Goal: Task Accomplishment & Management: Manage account settings

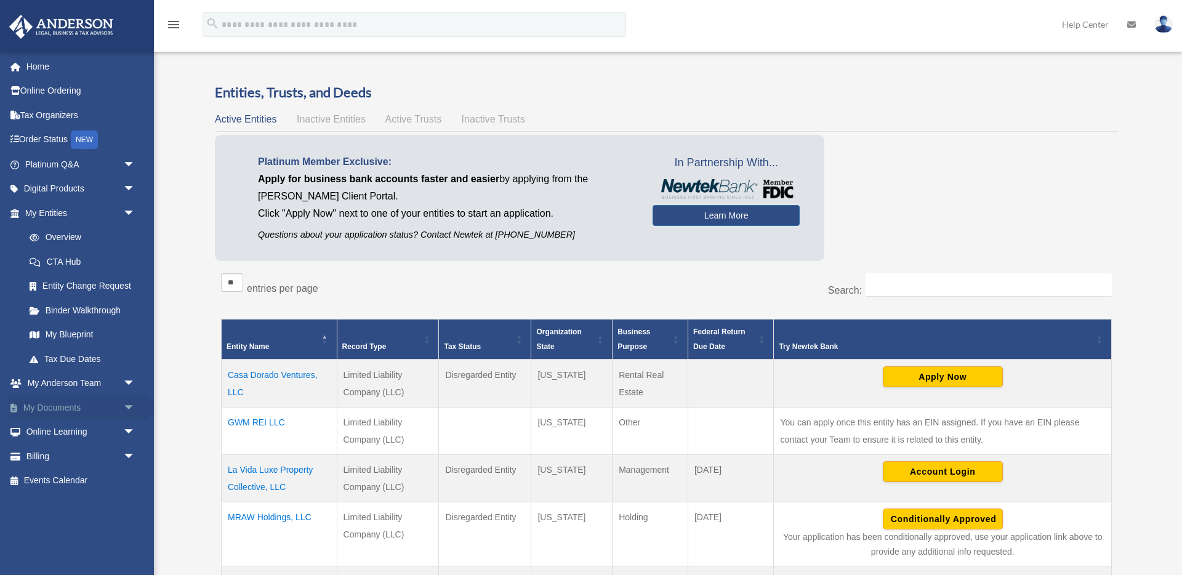
click at [41, 408] on link "My Documents arrow_drop_down" at bounding box center [81, 407] width 145 height 25
click at [128, 407] on span "arrow_drop_down" at bounding box center [135, 407] width 25 height 25
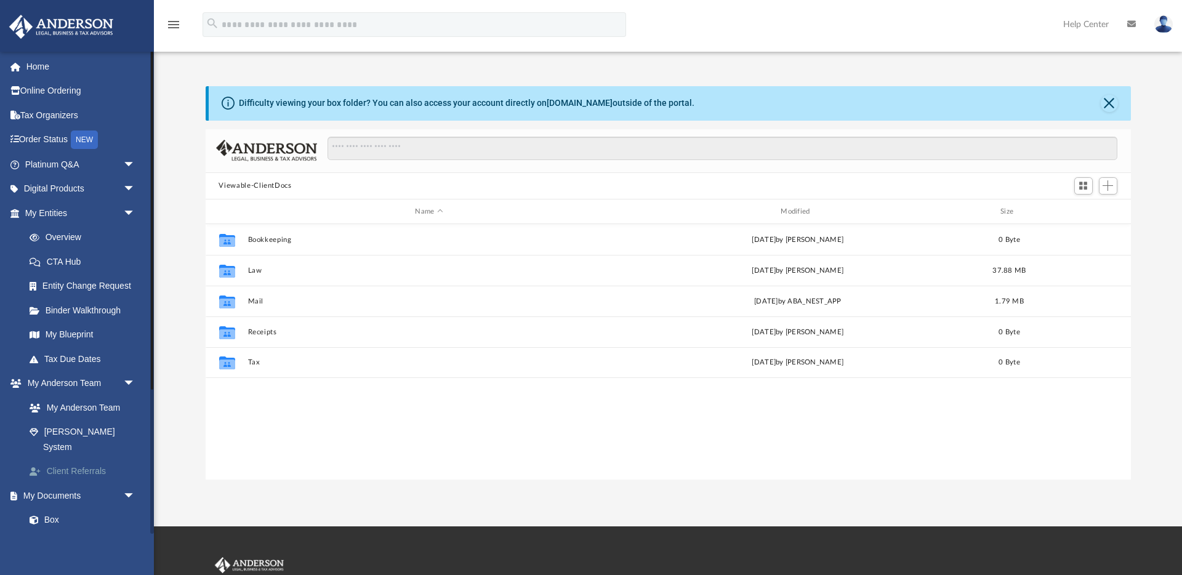
scroll to position [279, 925]
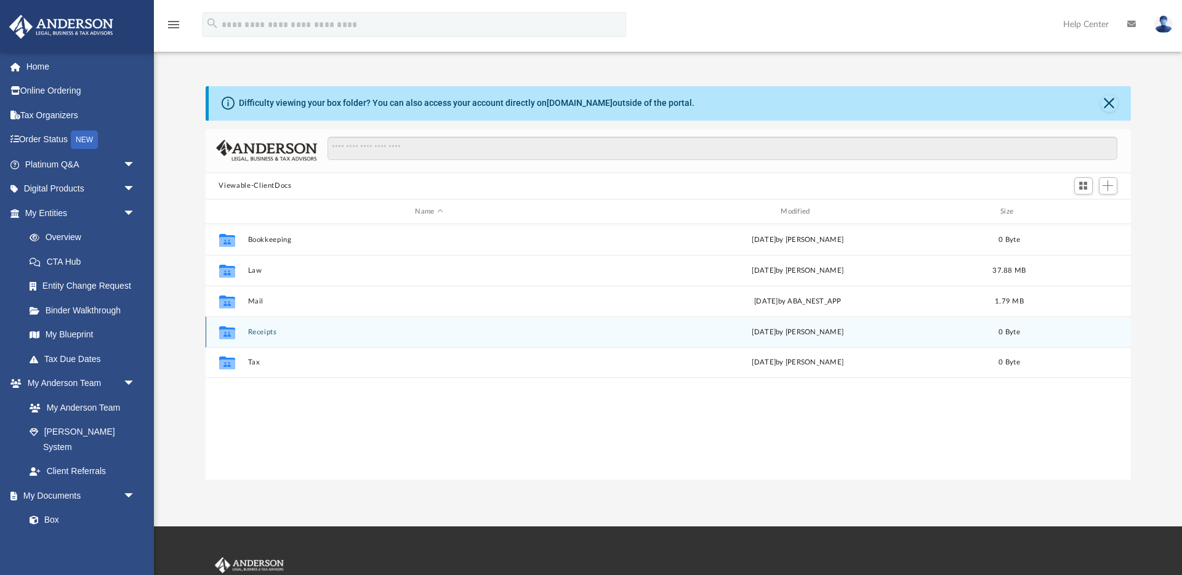
click at [272, 332] on button "Receipts" at bounding box center [428, 332] width 363 height 8
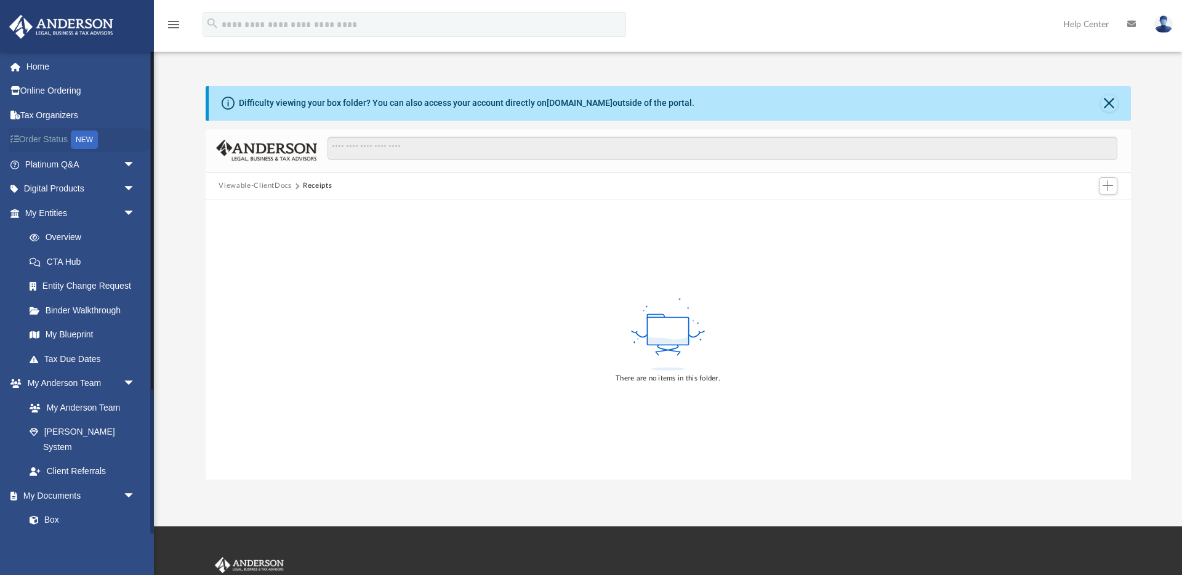
click at [50, 137] on link "Order Status NEW" at bounding box center [81, 139] width 145 height 25
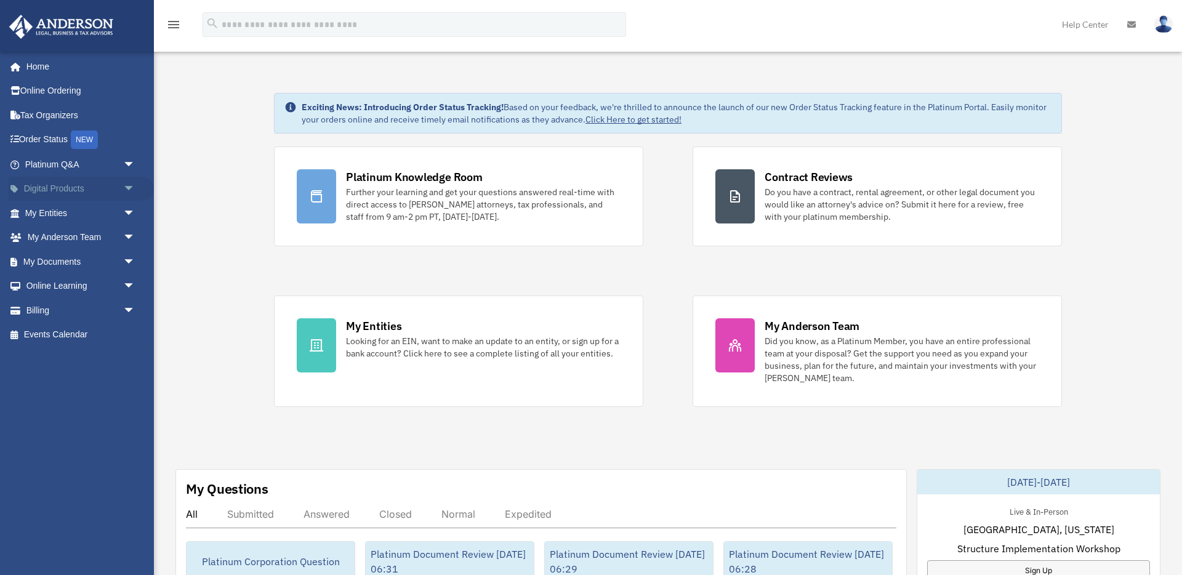
click at [58, 185] on link "Digital Products arrow_drop_down" at bounding box center [81, 189] width 145 height 25
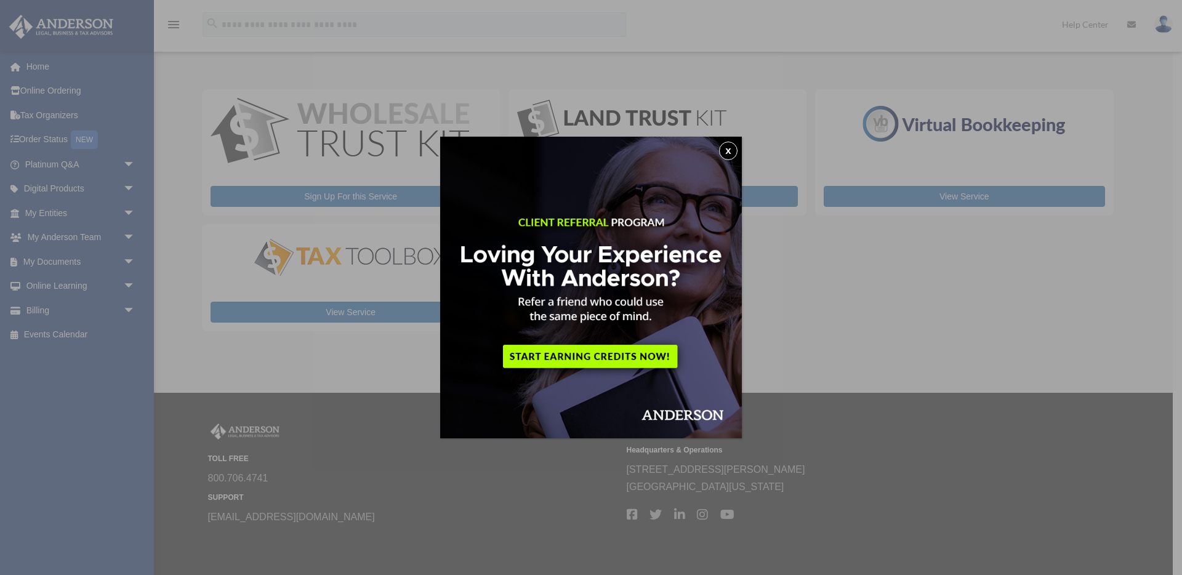
click at [729, 148] on button "x" at bounding box center [728, 151] width 18 height 18
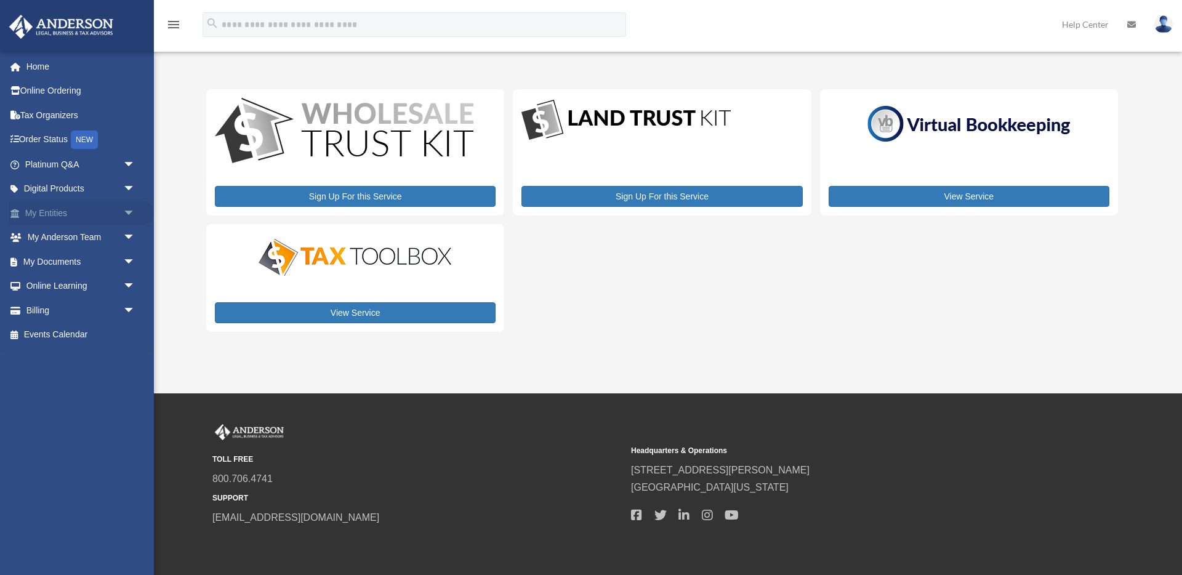
click at [131, 214] on span "arrow_drop_down" at bounding box center [135, 213] width 25 height 25
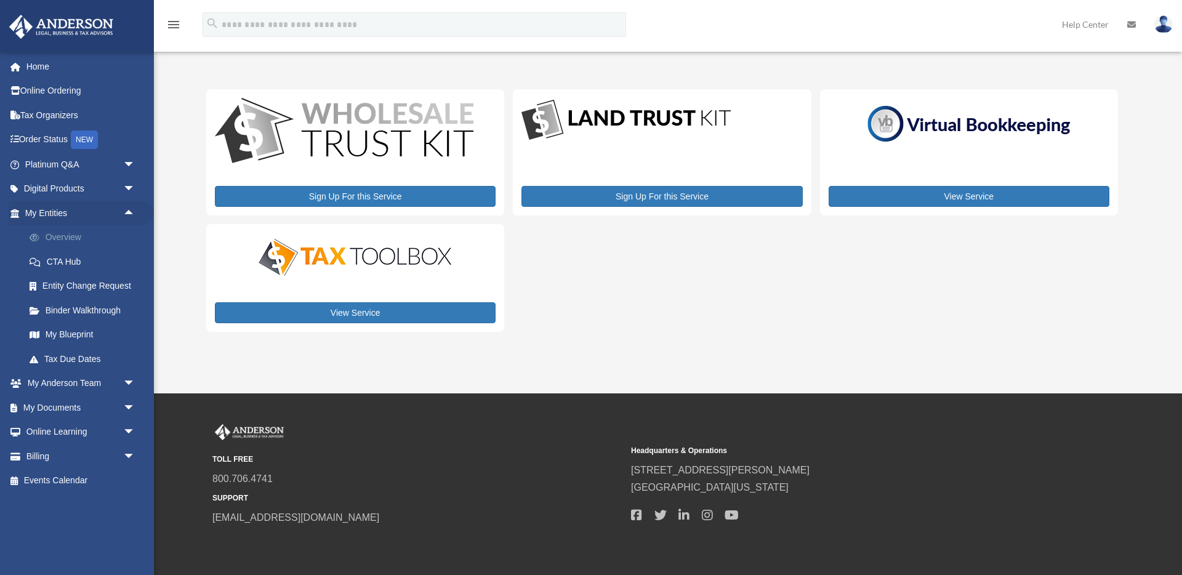
click at [70, 236] on link "Overview" at bounding box center [85, 237] width 137 height 25
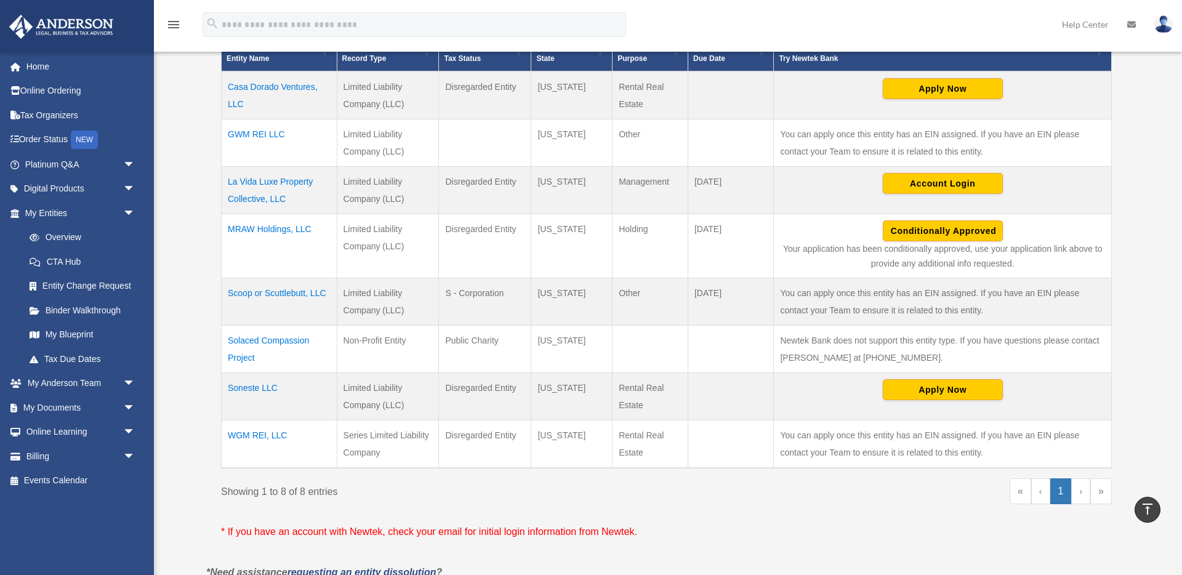
scroll to position [290, 0]
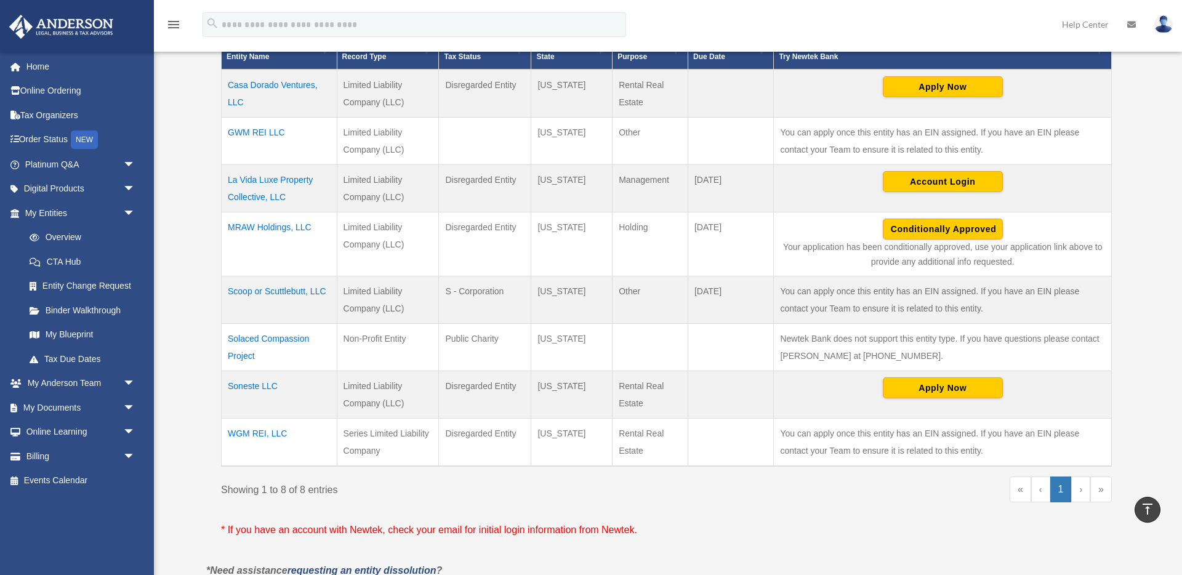
click at [287, 337] on td "Solaced Compassion Project" at bounding box center [280, 346] width 116 height 47
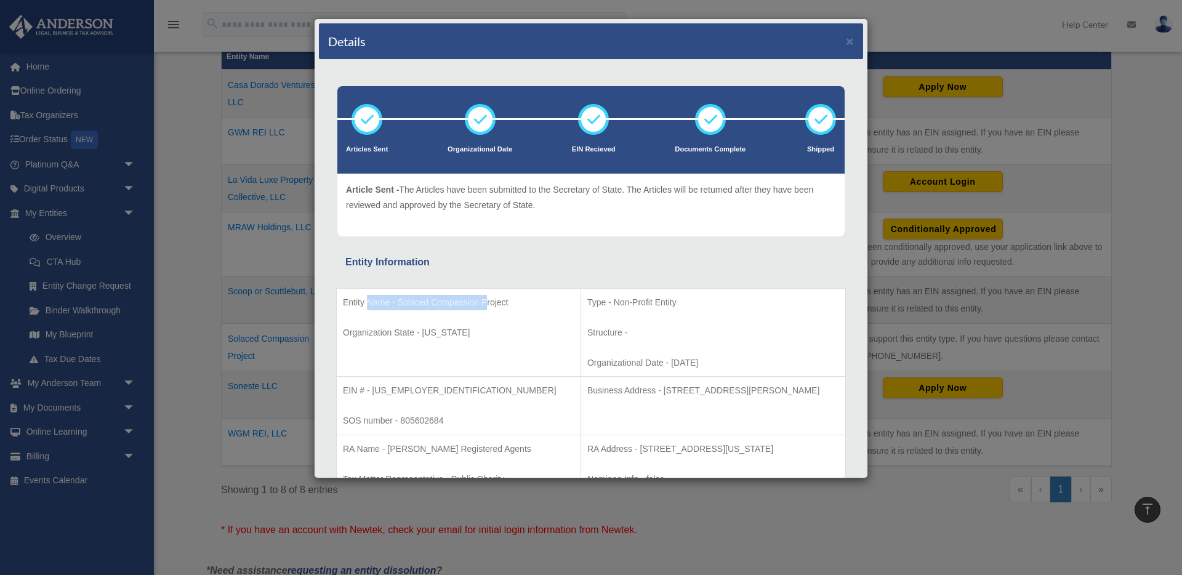
drag, startPoint x: 367, startPoint y: 303, endPoint x: 485, endPoint y: 306, distance: 118.2
click at [485, 306] on p "Entity Name - Solaced Compassion Project" at bounding box center [458, 302] width 231 height 15
click at [417, 324] on td "Entity Name - Solaced Compassion Project Organization State - Texas" at bounding box center [459, 332] width 244 height 89
drag, startPoint x: 554, startPoint y: 359, endPoint x: 690, endPoint y: 357, distance: 135.4
click at [690, 357] on p "Organizational Date - 2024-06-25" at bounding box center [713, 362] width 252 height 15
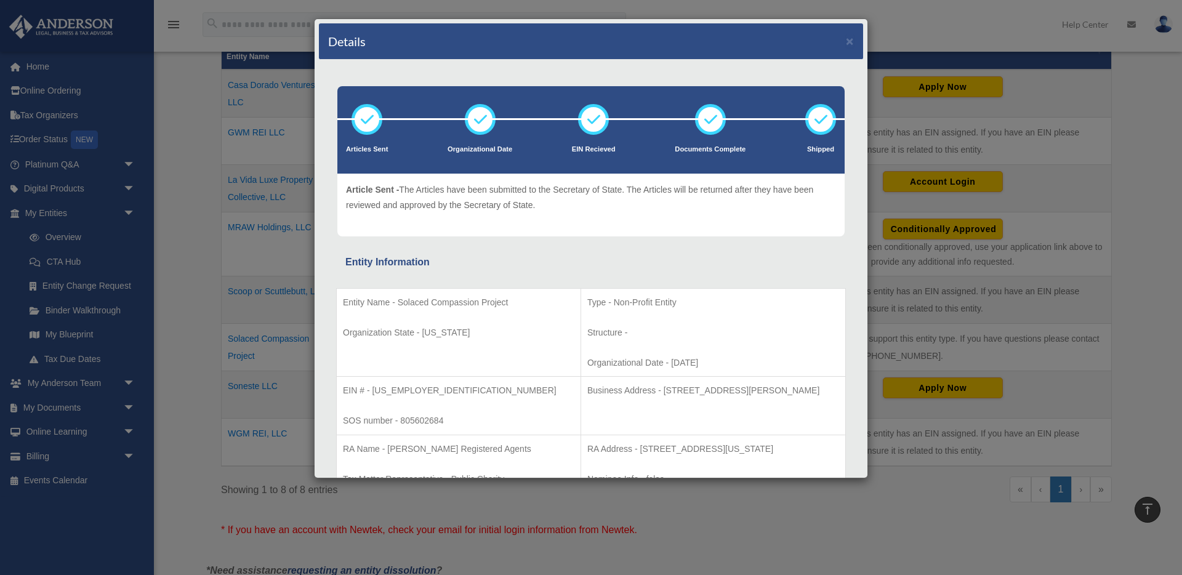
click at [682, 356] on p "Organizational Date - 2024-06-25" at bounding box center [713, 362] width 252 height 15
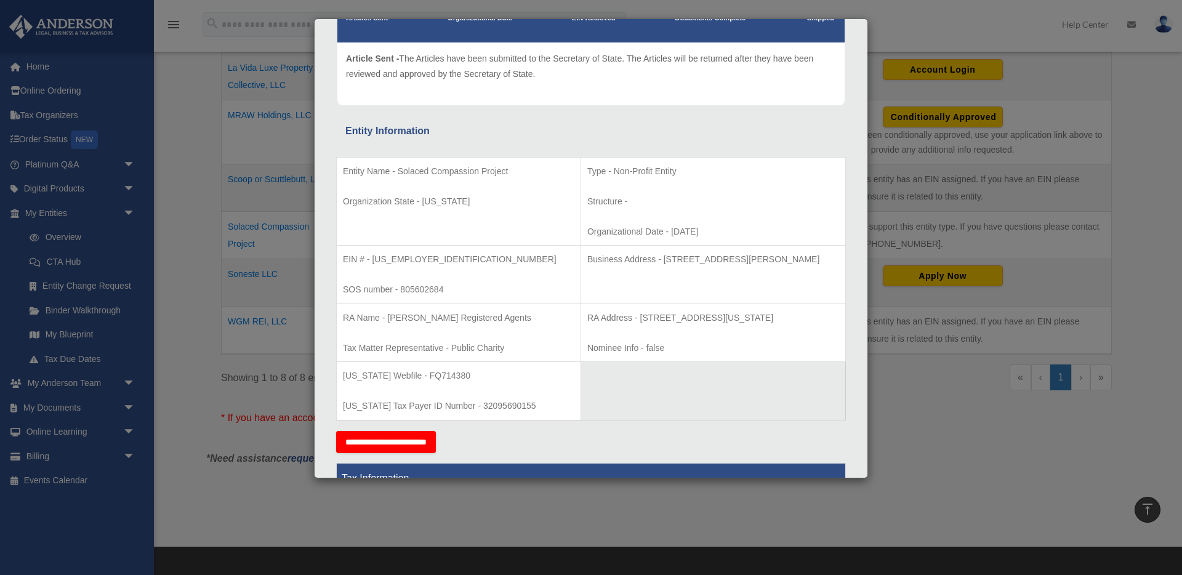
scroll to position [369, 0]
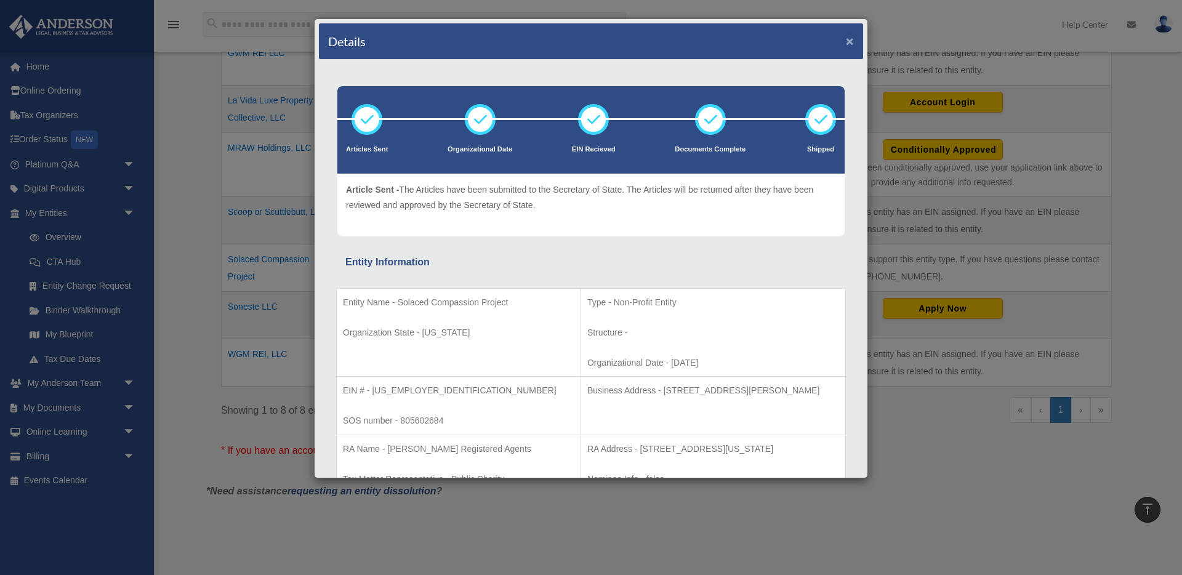
click at [848, 42] on button "×" at bounding box center [850, 40] width 8 height 13
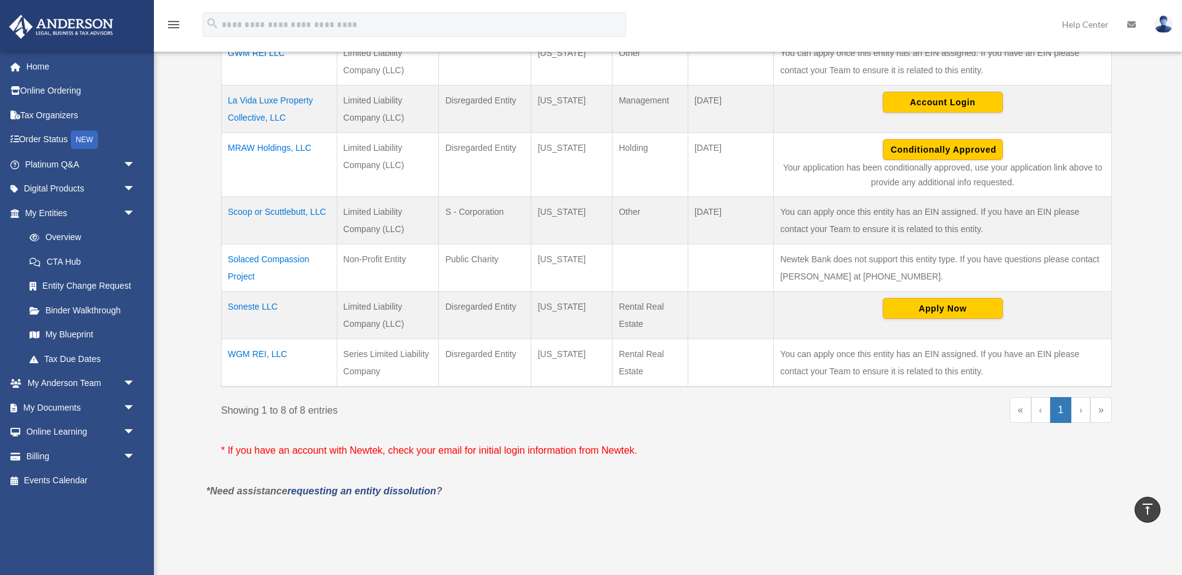
click at [1091, 22] on link "Help Center" at bounding box center [1084, 24] width 65 height 49
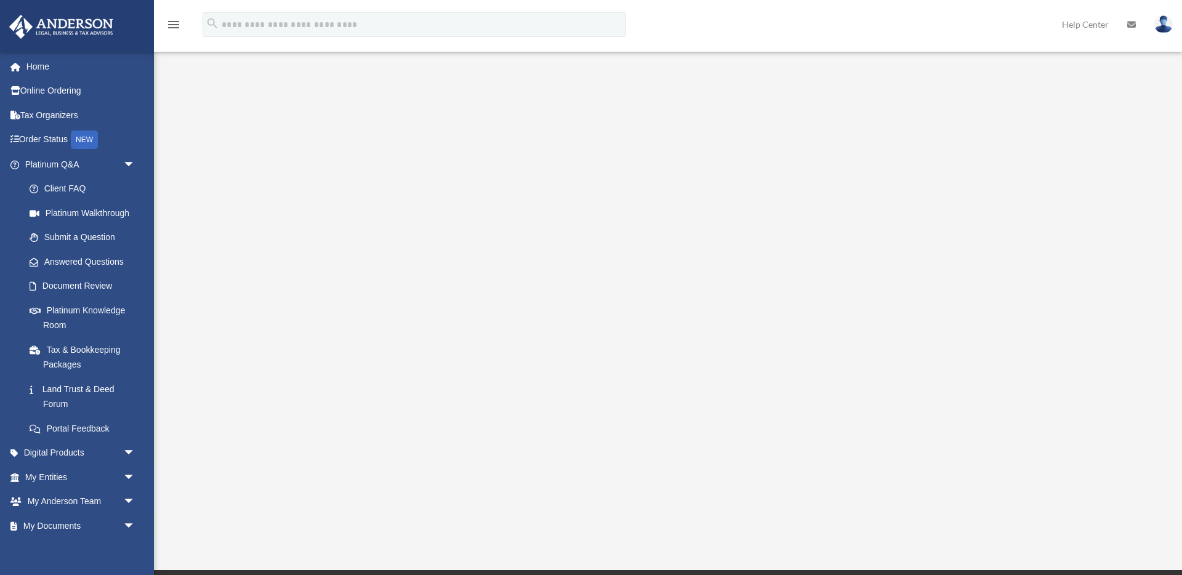
click at [169, 22] on icon "menu" at bounding box center [173, 24] width 15 height 15
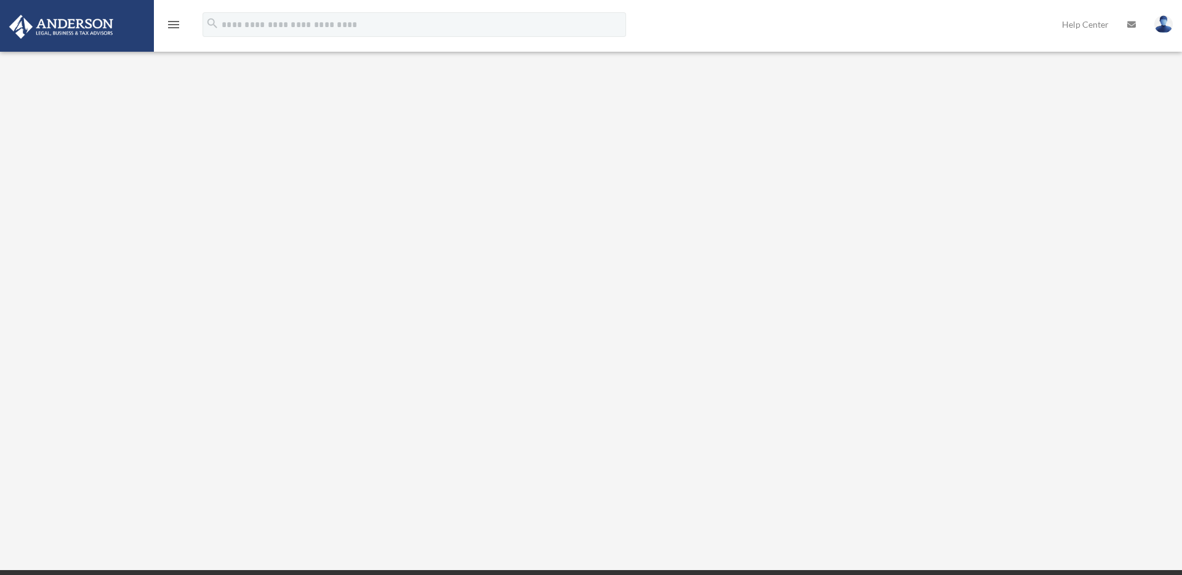
click at [169, 22] on icon "menu" at bounding box center [173, 24] width 15 height 15
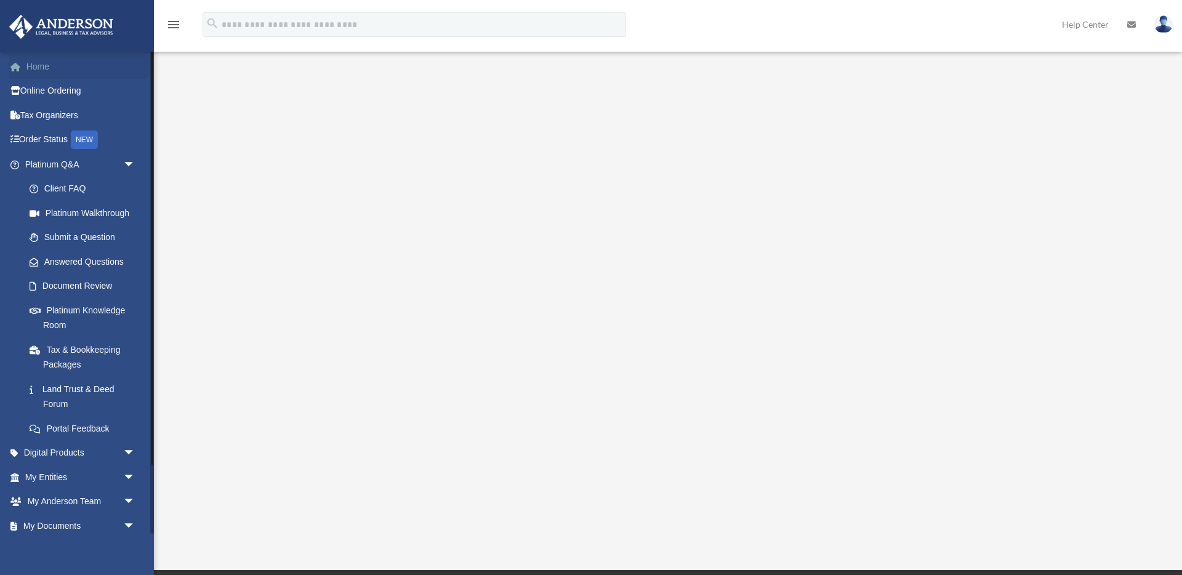
click at [31, 63] on link "Home" at bounding box center [81, 66] width 145 height 25
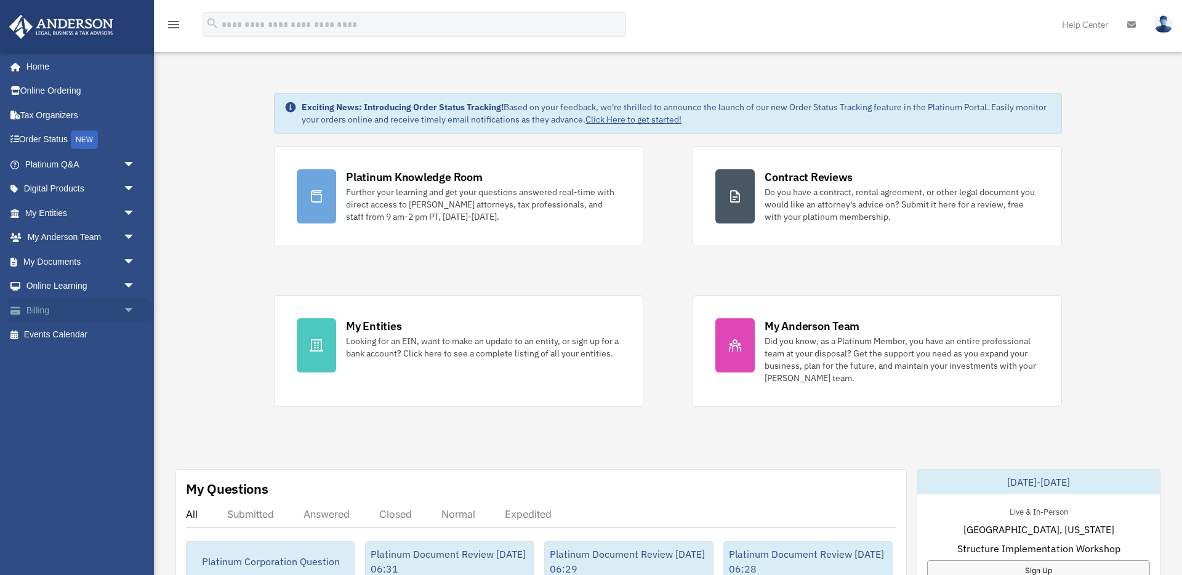
click at [36, 313] on link "Billing arrow_drop_down" at bounding box center [81, 310] width 145 height 25
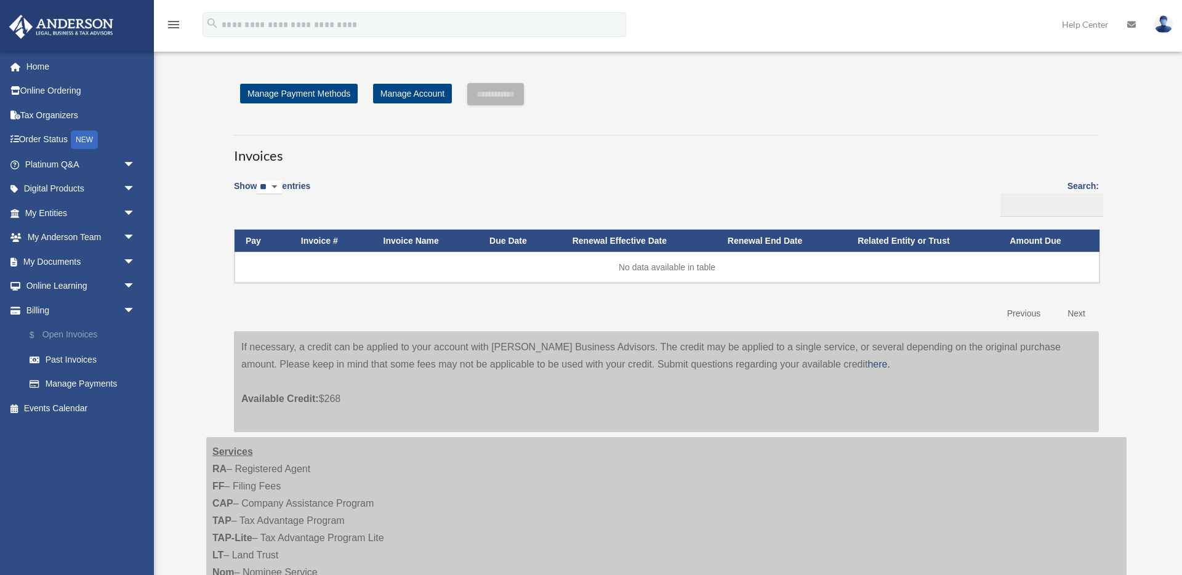
click at [88, 330] on link "$ Open Invoices" at bounding box center [85, 334] width 137 height 25
click at [87, 356] on link "Past Invoices" at bounding box center [85, 359] width 137 height 25
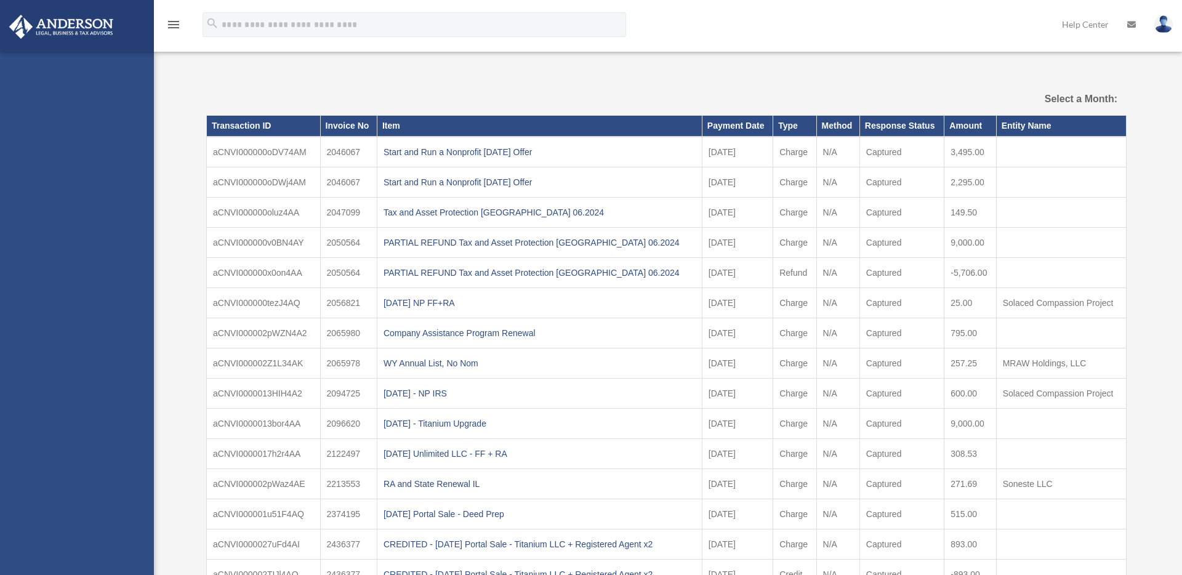
select select
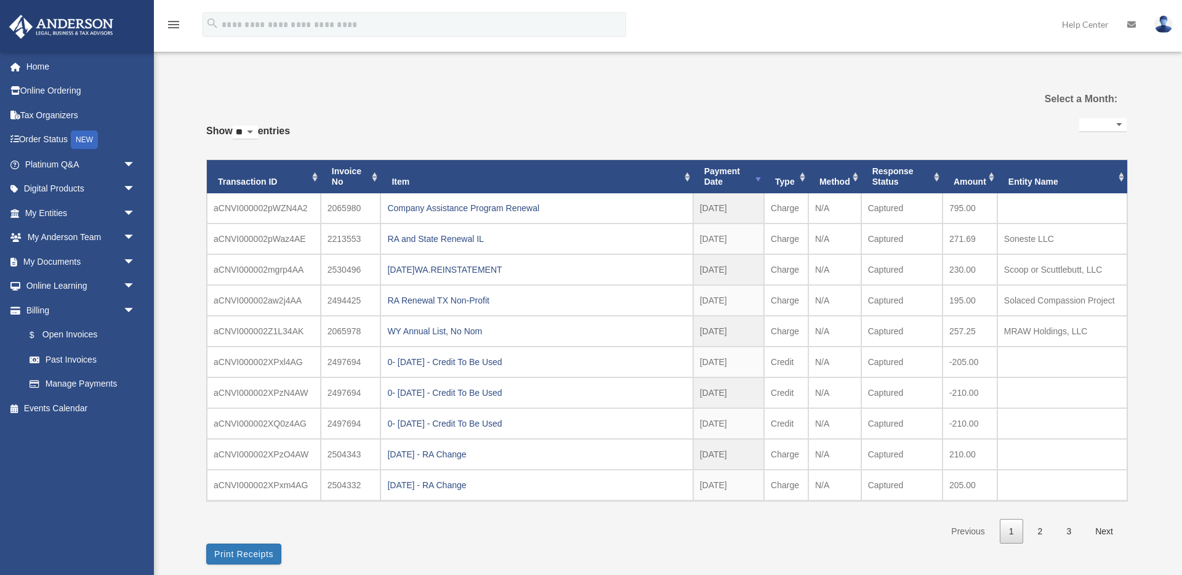
click at [258, 130] on select "** ** ** ***" at bounding box center [245, 133] width 25 height 14
select select "***"
click at [235, 126] on select "** ** ** ***" at bounding box center [245, 133] width 25 height 14
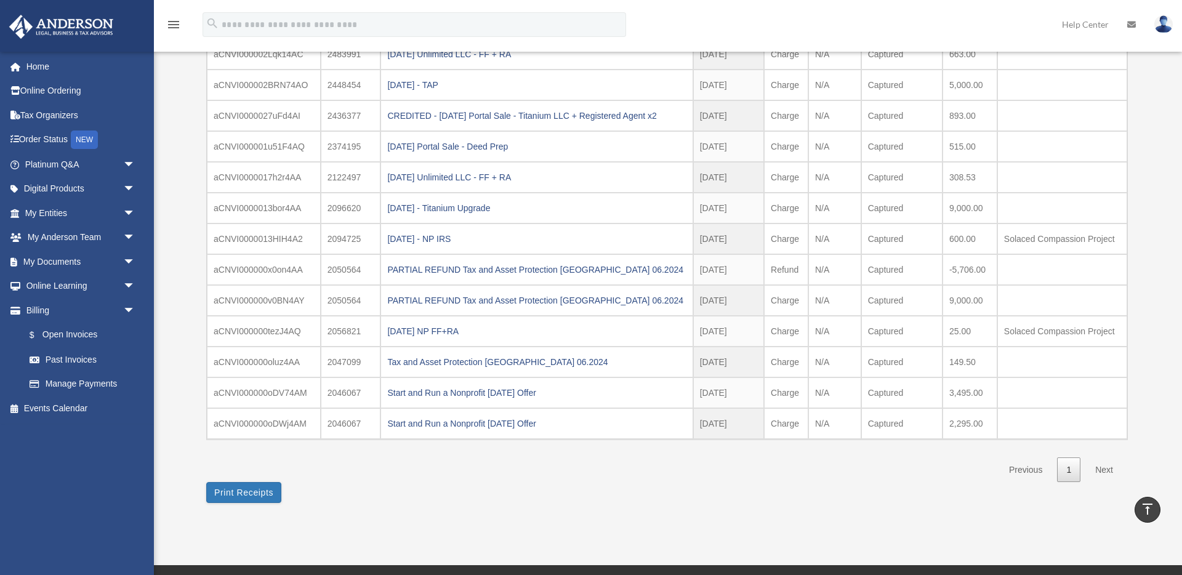
scroll to position [588, 0]
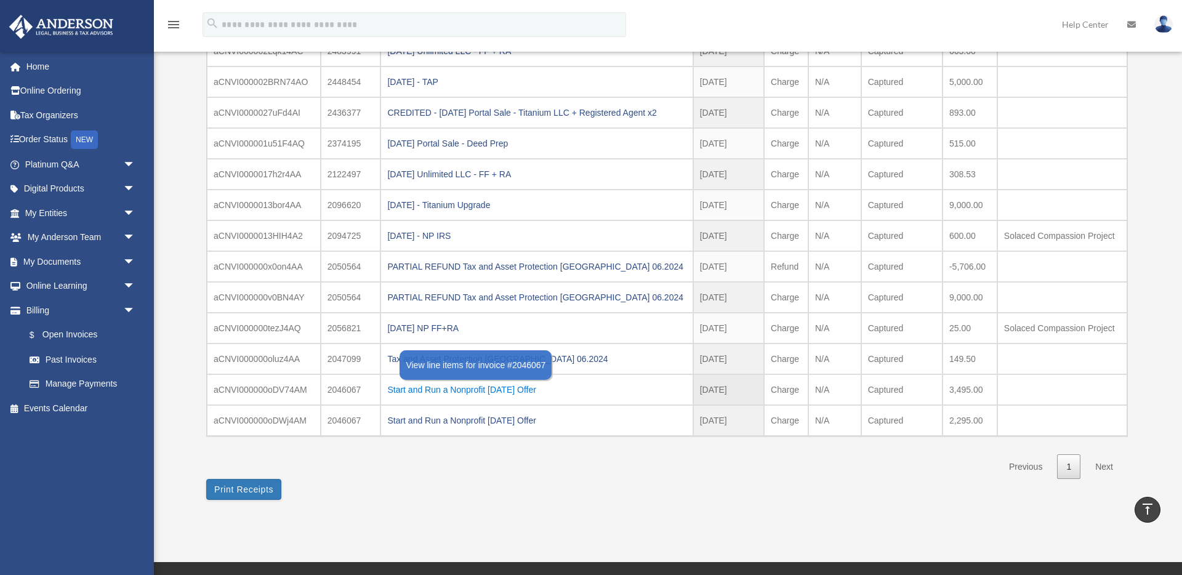
click at [515, 388] on div "Start and Run a Nonprofit [DATE] Offer" at bounding box center [536, 389] width 298 height 17
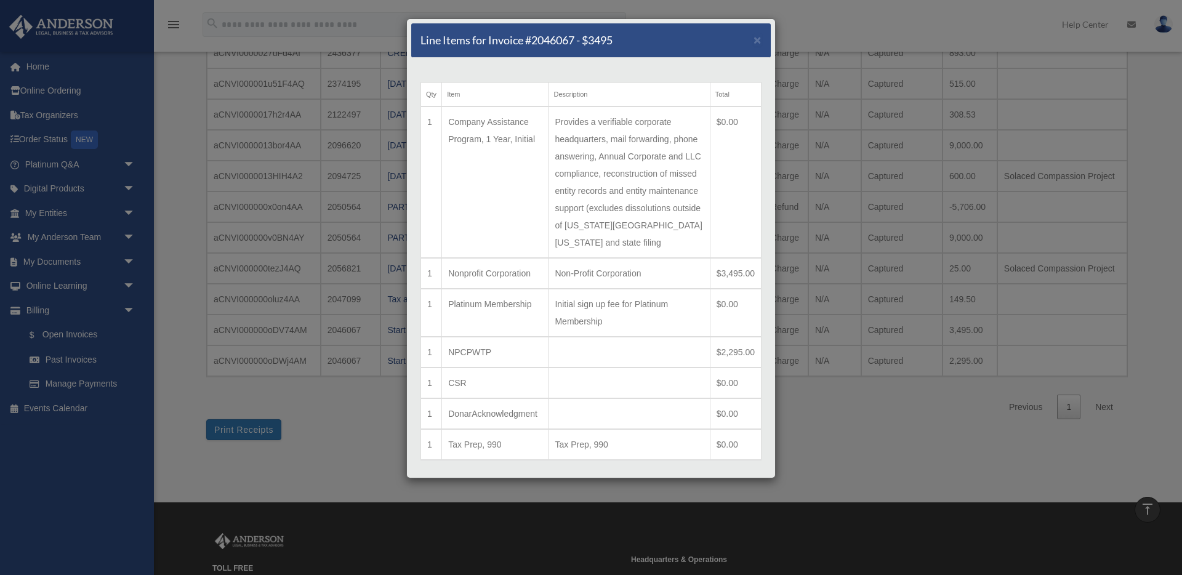
scroll to position [54, 0]
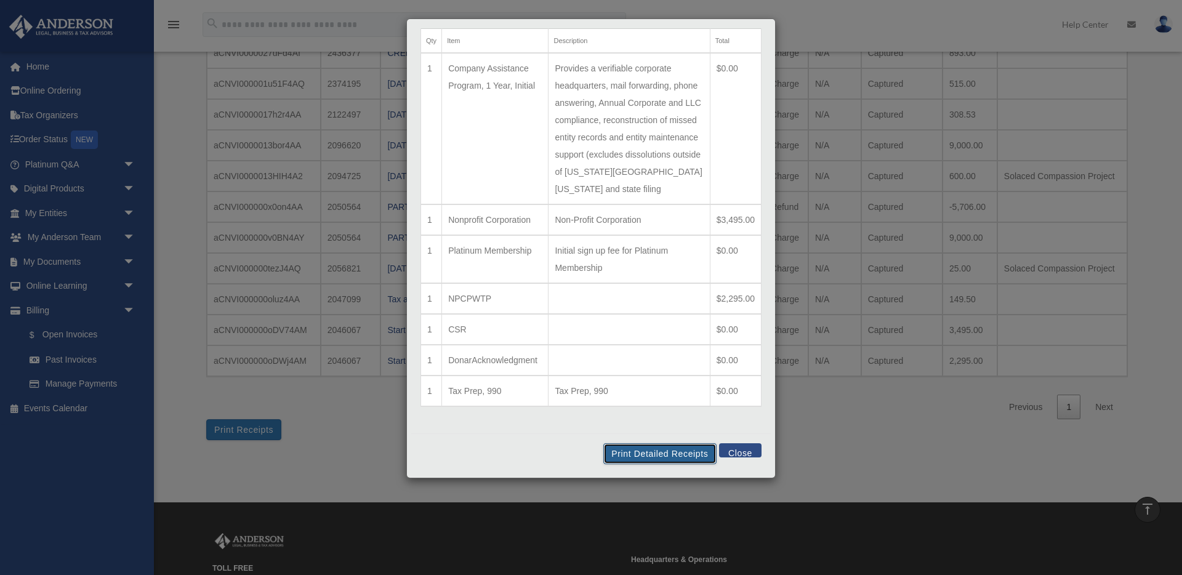
click at [657, 454] on button "Print Detailed Receipts" at bounding box center [659, 453] width 113 height 21
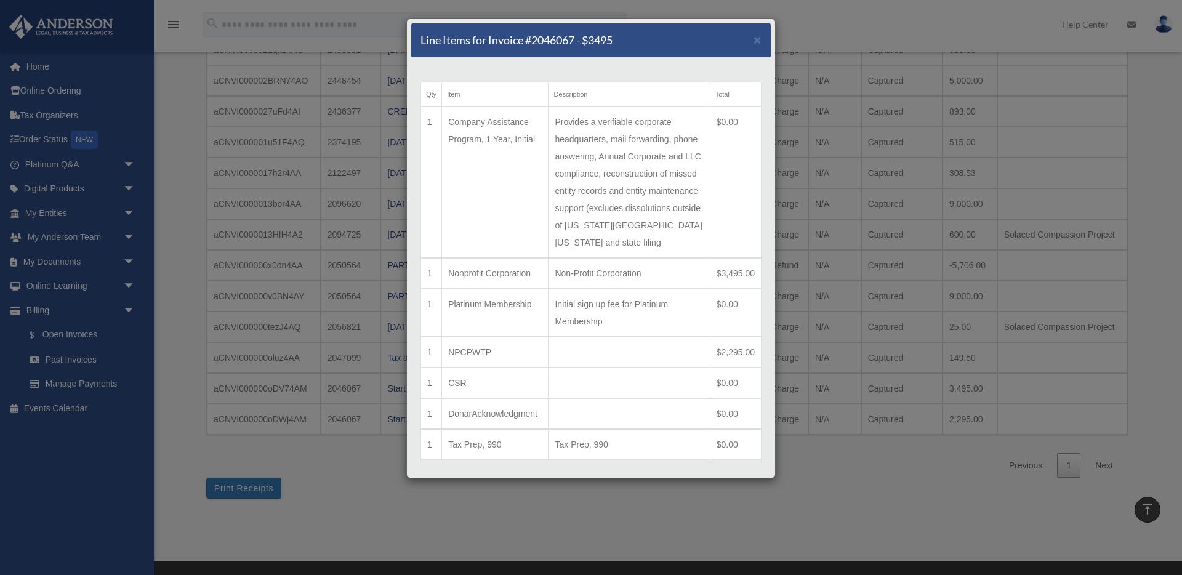
scroll to position [585, 0]
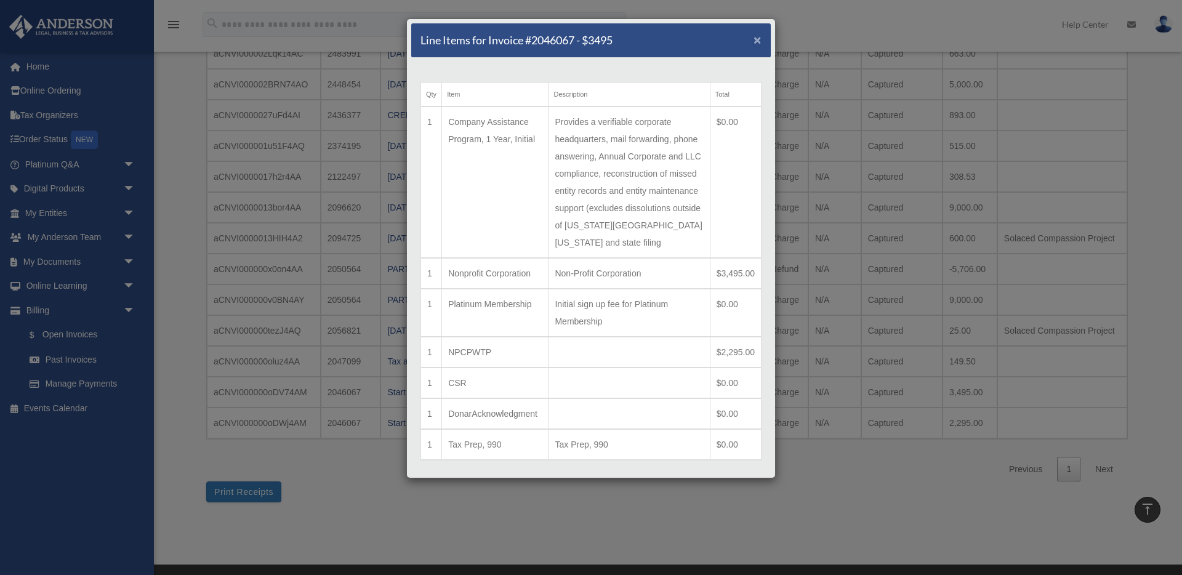
click at [759, 42] on span "×" at bounding box center [757, 40] width 8 height 14
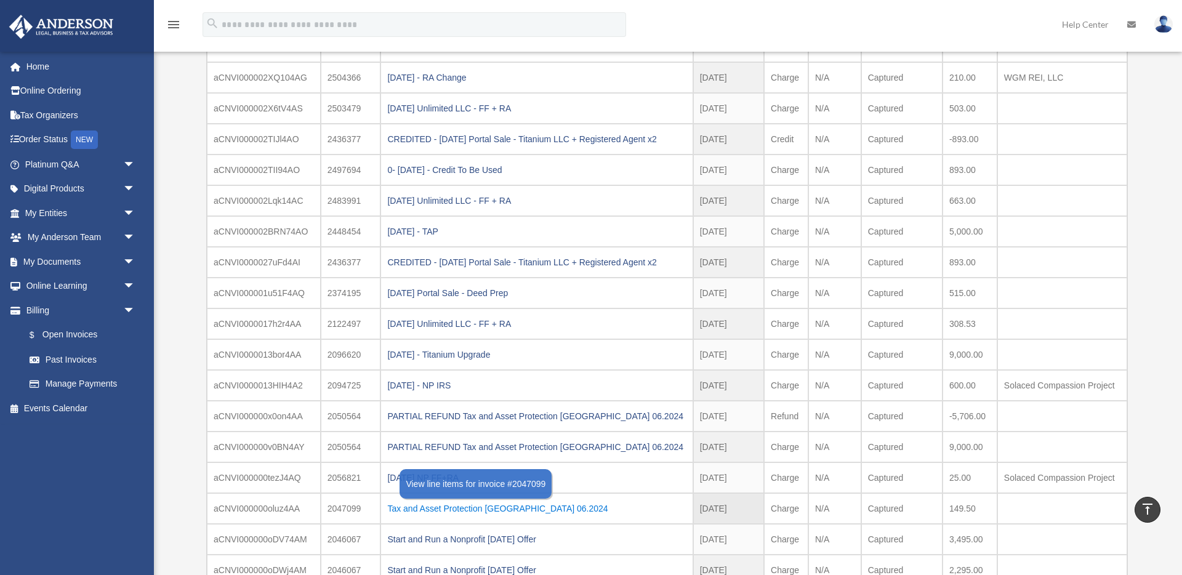
scroll to position [442, 0]
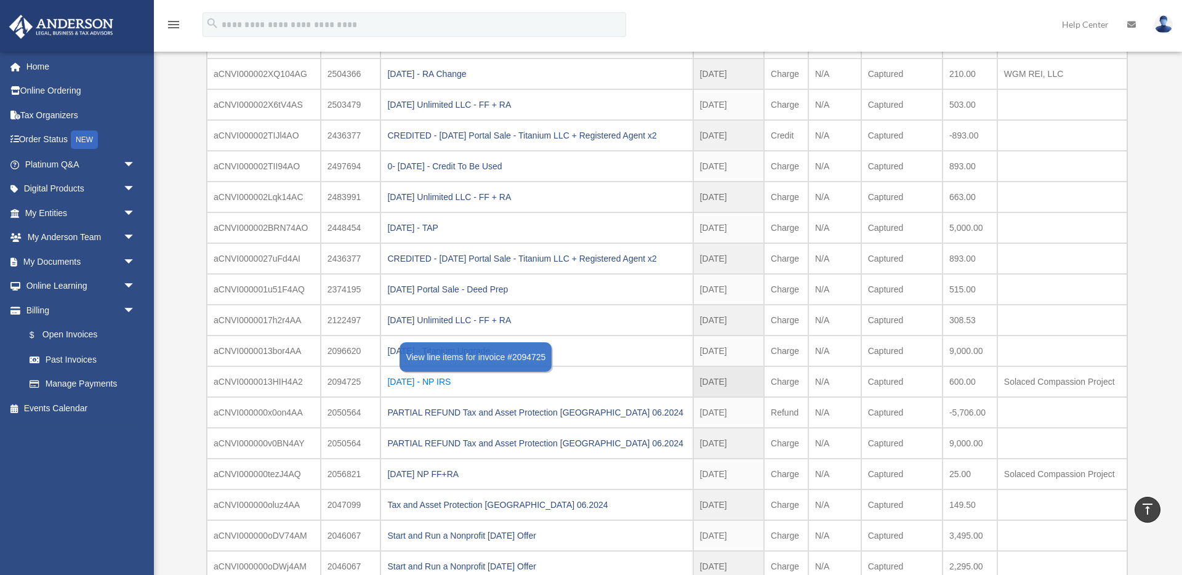
click at [454, 375] on div "[DATE] - NP IRS" at bounding box center [536, 381] width 298 height 17
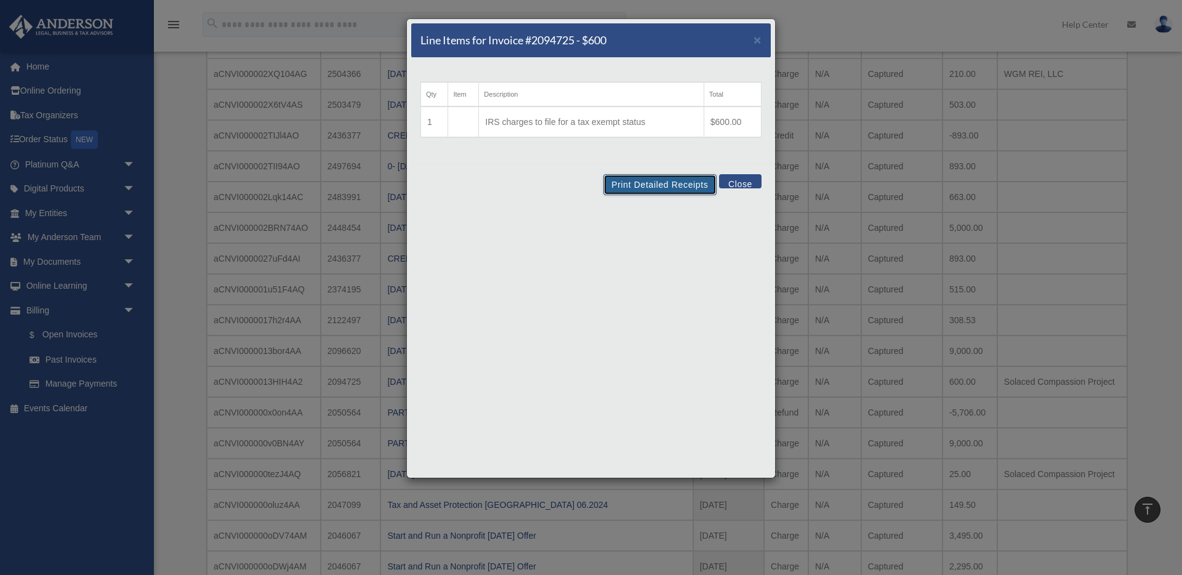
click at [652, 183] on button "Print Detailed Receipts" at bounding box center [659, 184] width 113 height 21
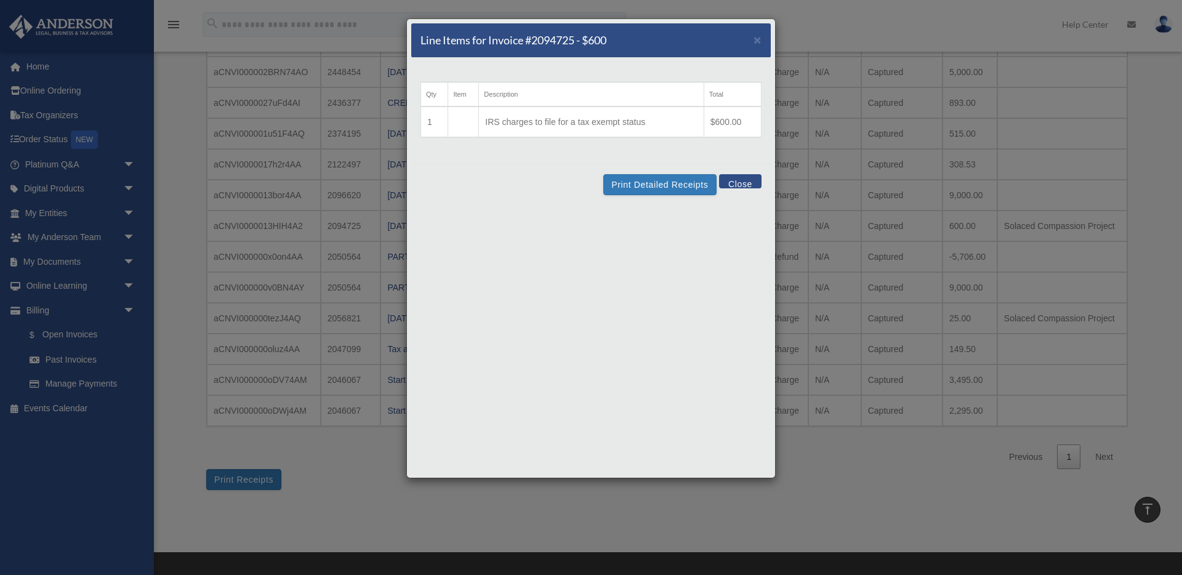
click at [734, 185] on button "Close" at bounding box center [740, 181] width 42 height 14
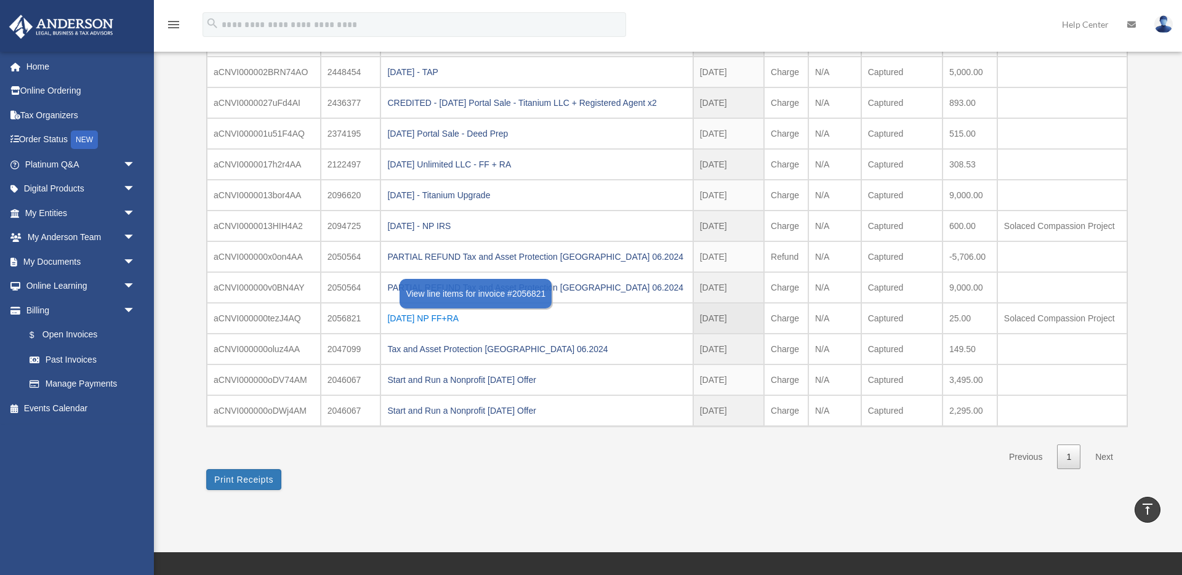
click at [455, 314] on div "[DATE] NP FF+RA" at bounding box center [536, 318] width 298 height 17
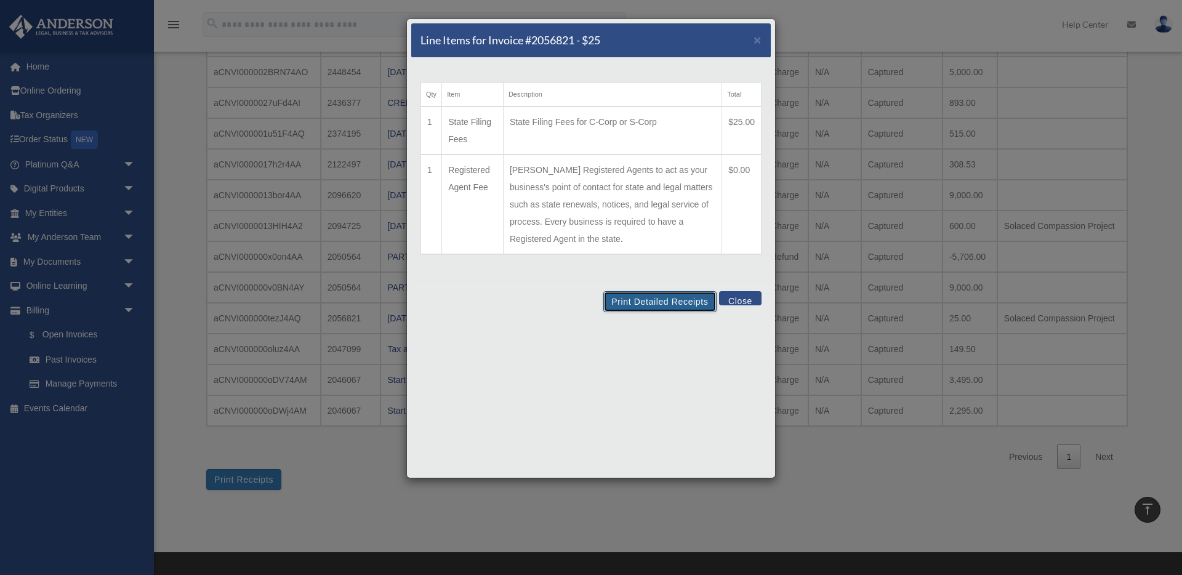
click at [679, 300] on button "Print Detailed Receipts" at bounding box center [659, 301] width 113 height 21
click at [753, 302] on button "Close" at bounding box center [740, 298] width 42 height 14
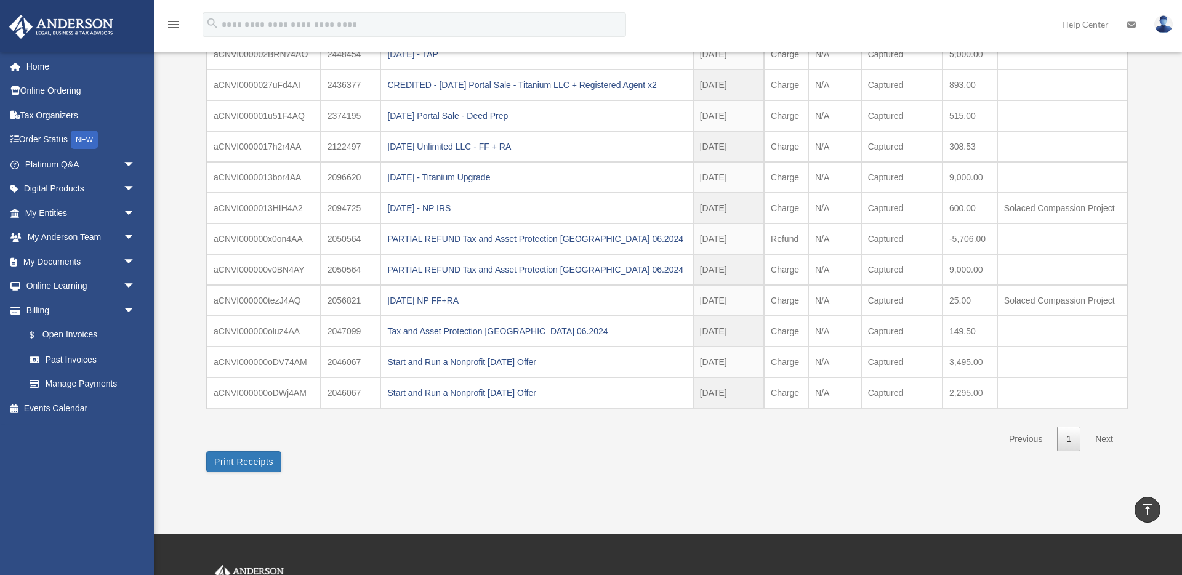
scroll to position [623, 0]
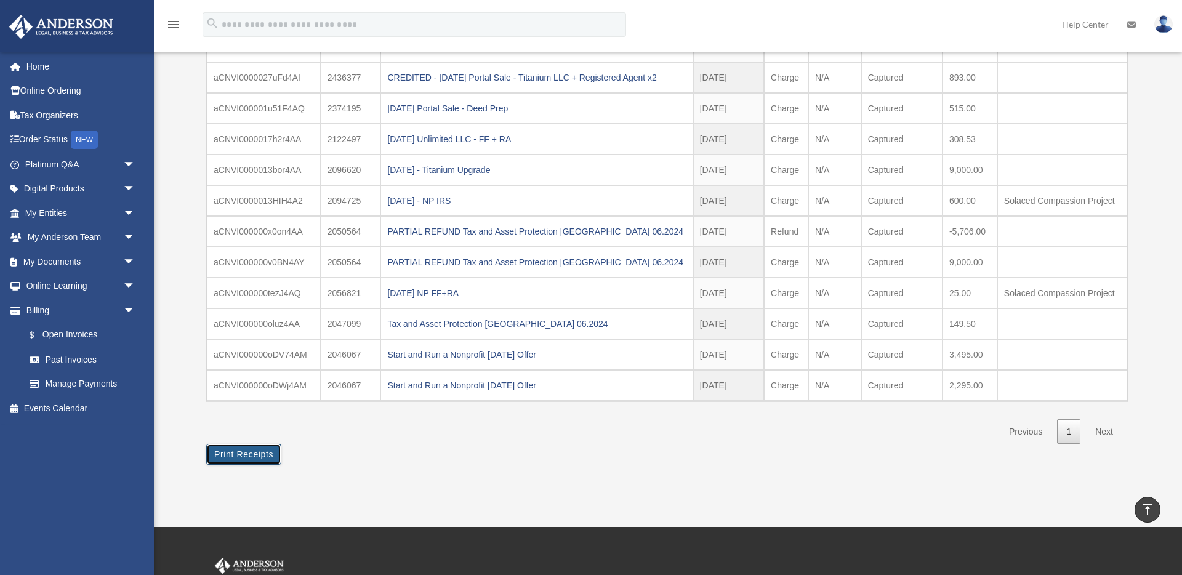
click at [249, 457] on button "Print Receipts" at bounding box center [243, 454] width 75 height 21
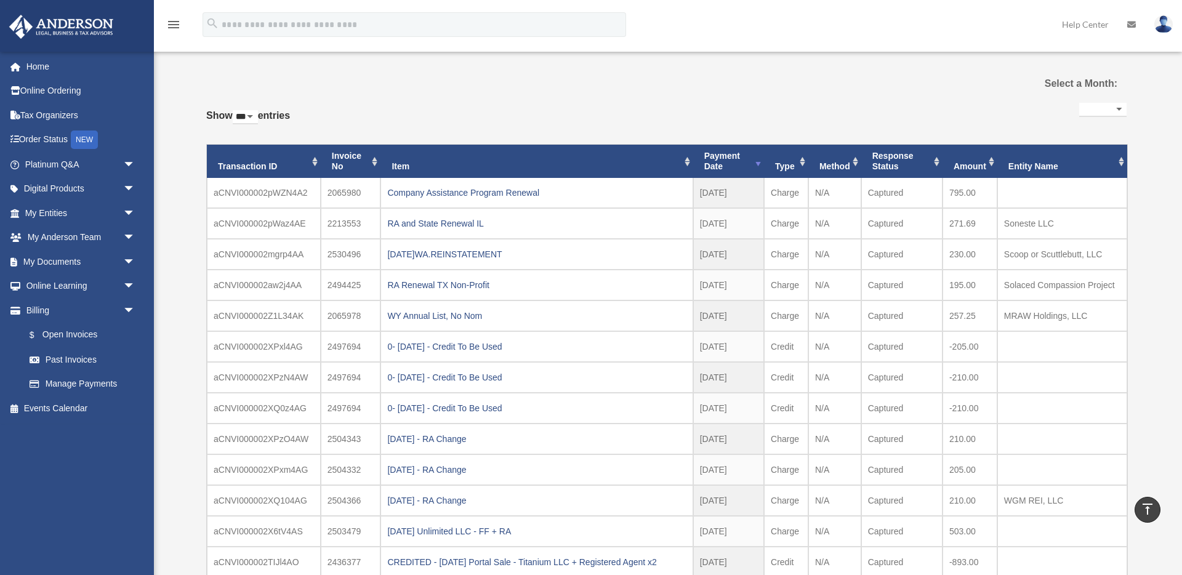
scroll to position [0, 0]
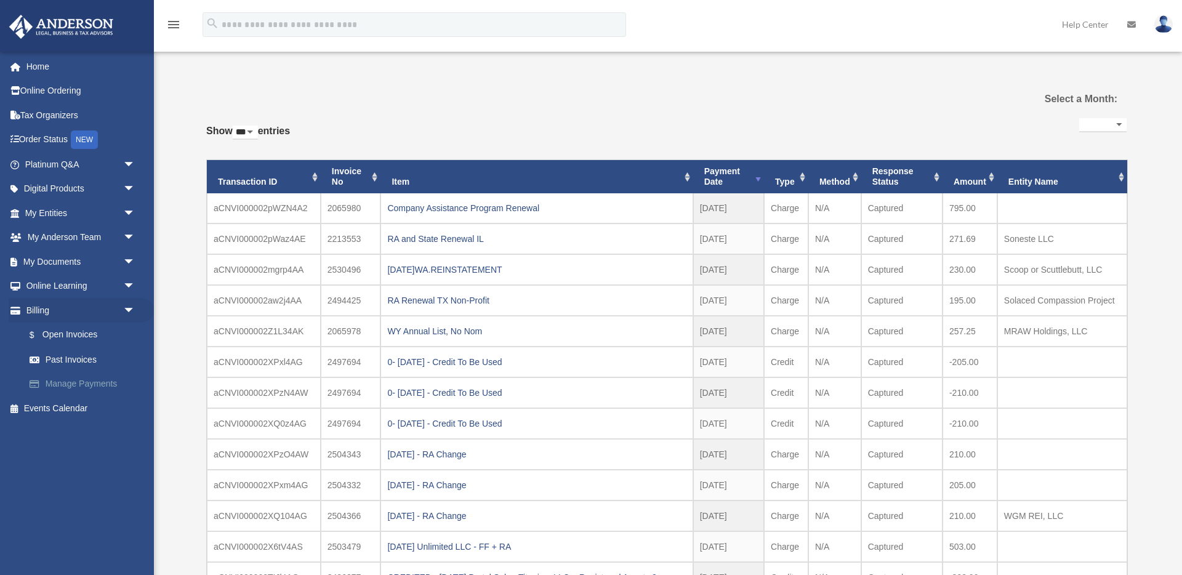
click at [100, 385] on link "Manage Payments" at bounding box center [85, 384] width 137 height 25
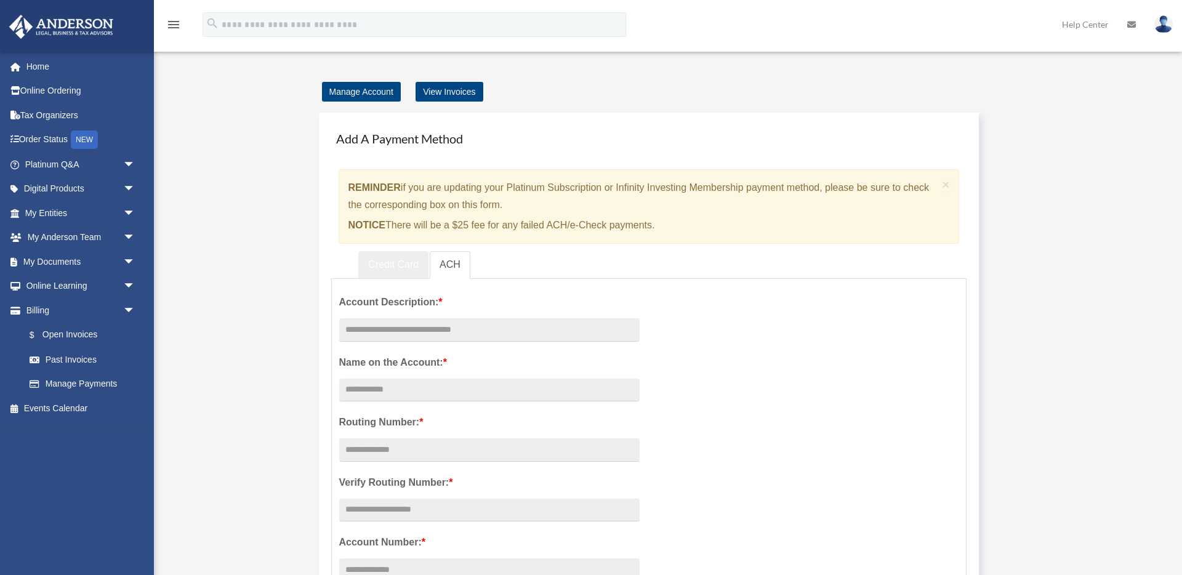
click at [386, 270] on link "Credit Card" at bounding box center [393, 265] width 70 height 28
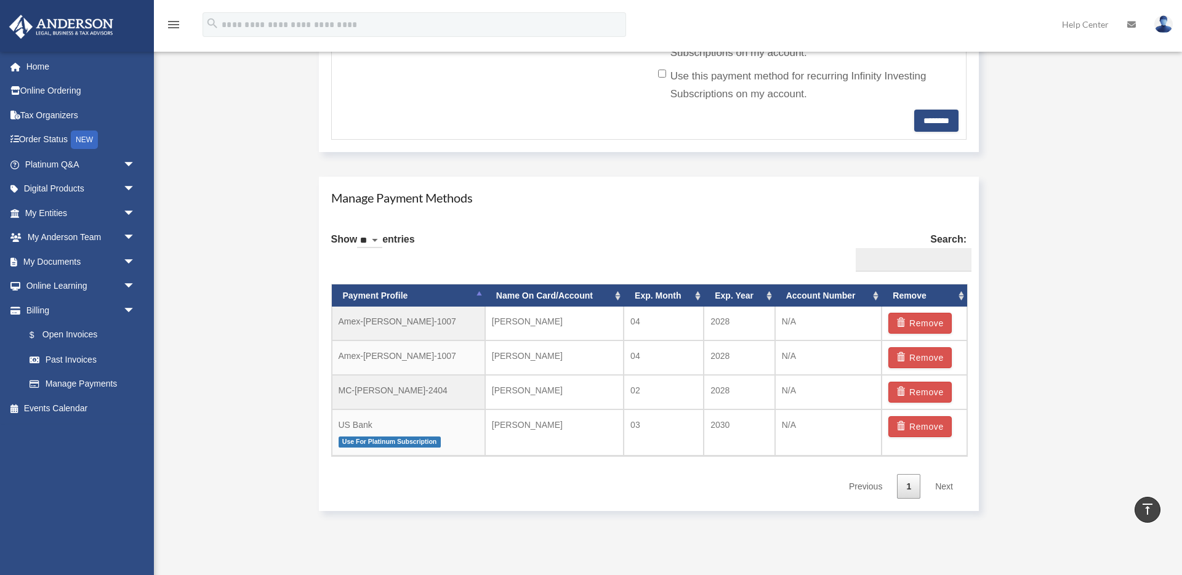
scroll to position [590, 0]
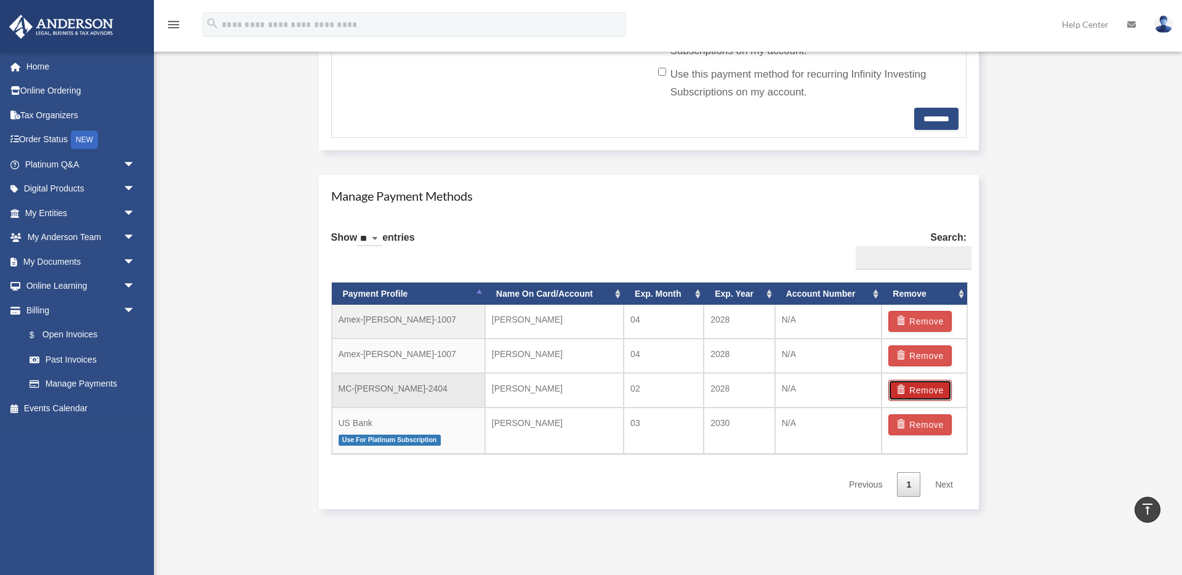
click at [902, 390] on span "button" at bounding box center [902, 389] width 13 height 9
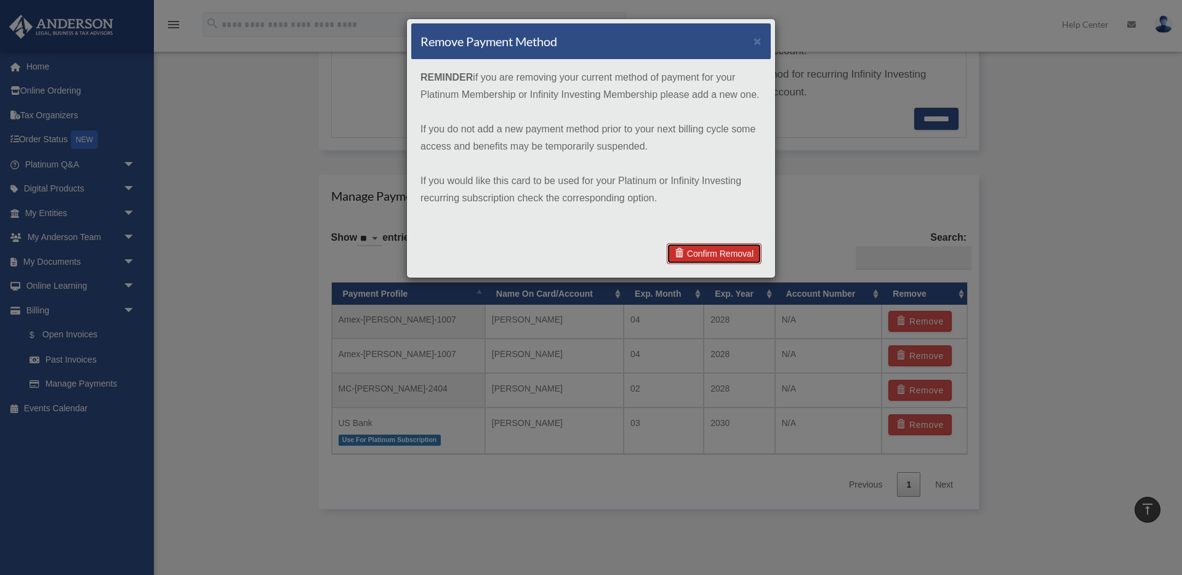
click at [719, 250] on link "Confirm Removal" at bounding box center [713, 253] width 95 height 21
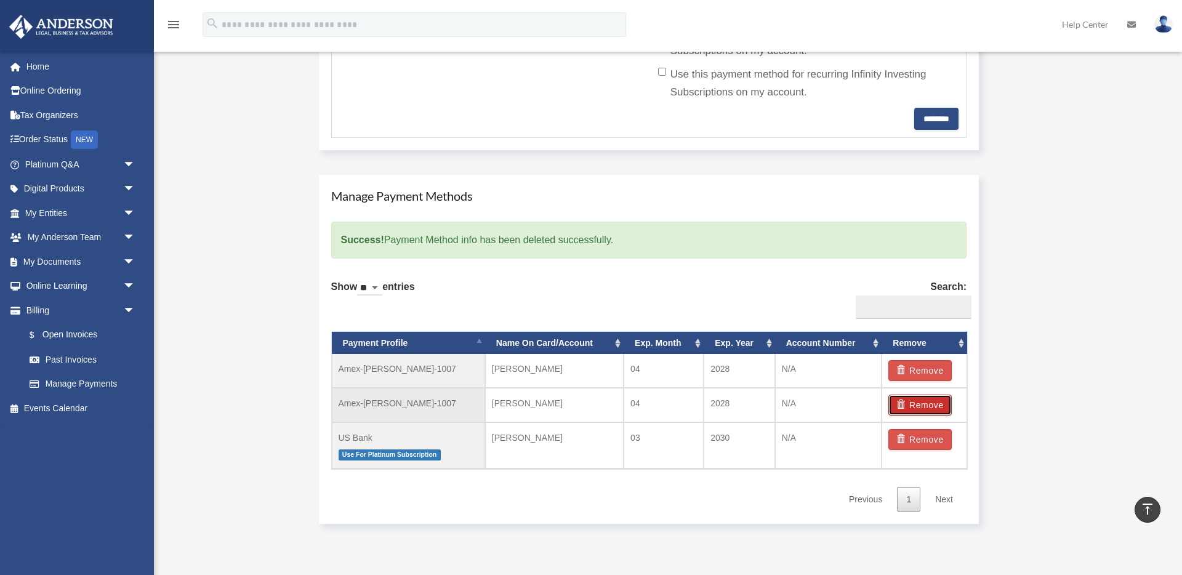
click at [934, 406] on button "Remove" at bounding box center [919, 404] width 63 height 21
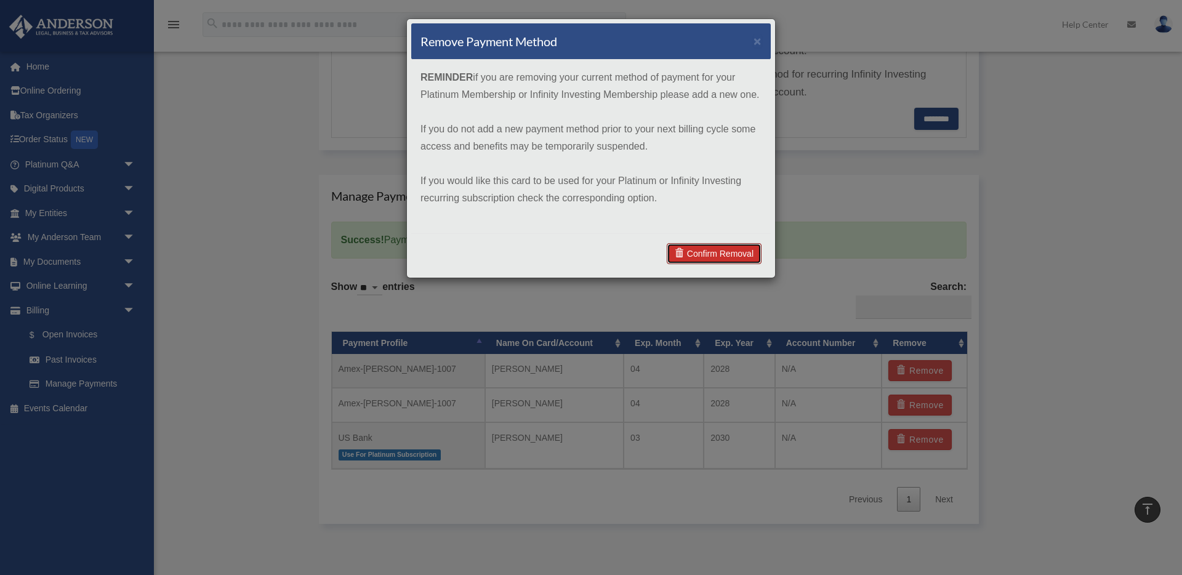
click at [723, 250] on link "Confirm Removal" at bounding box center [713, 253] width 95 height 21
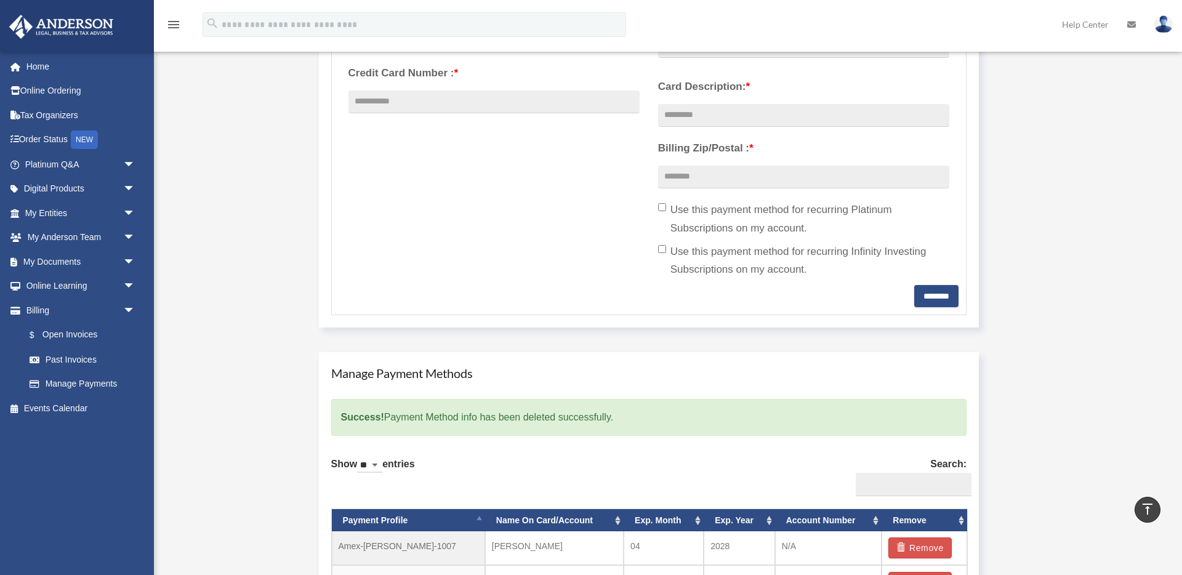
scroll to position [0, 0]
